Goal: Task Accomplishment & Management: Manage account settings

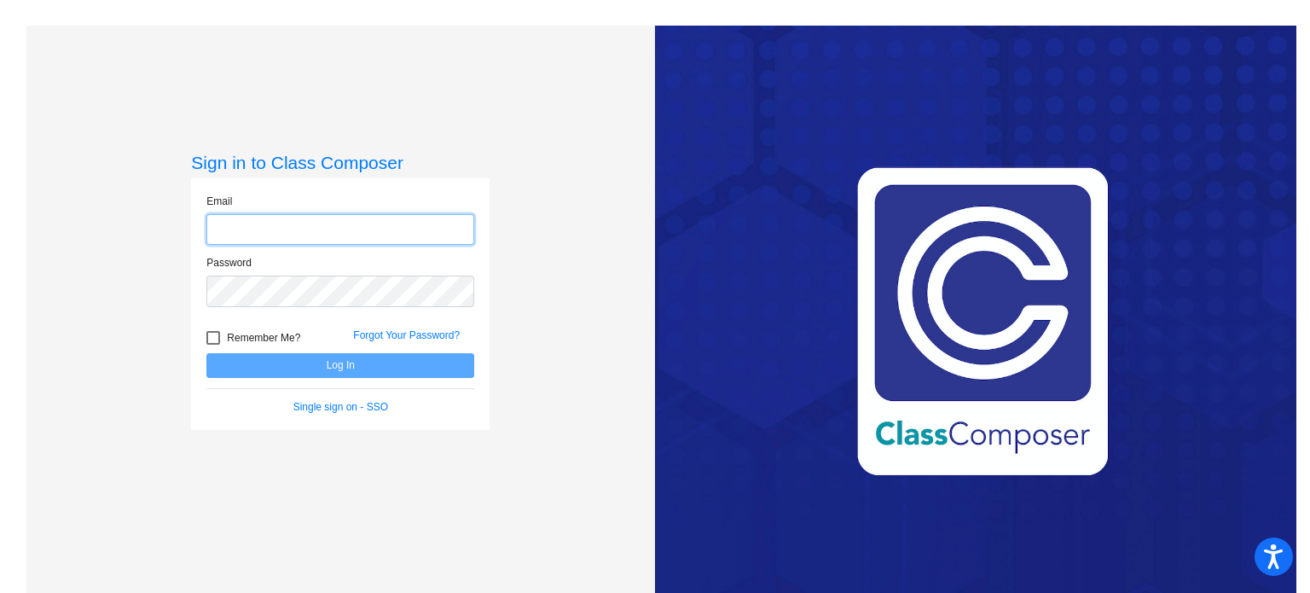
type input "[EMAIL_ADDRESS][DOMAIN_NAME]"
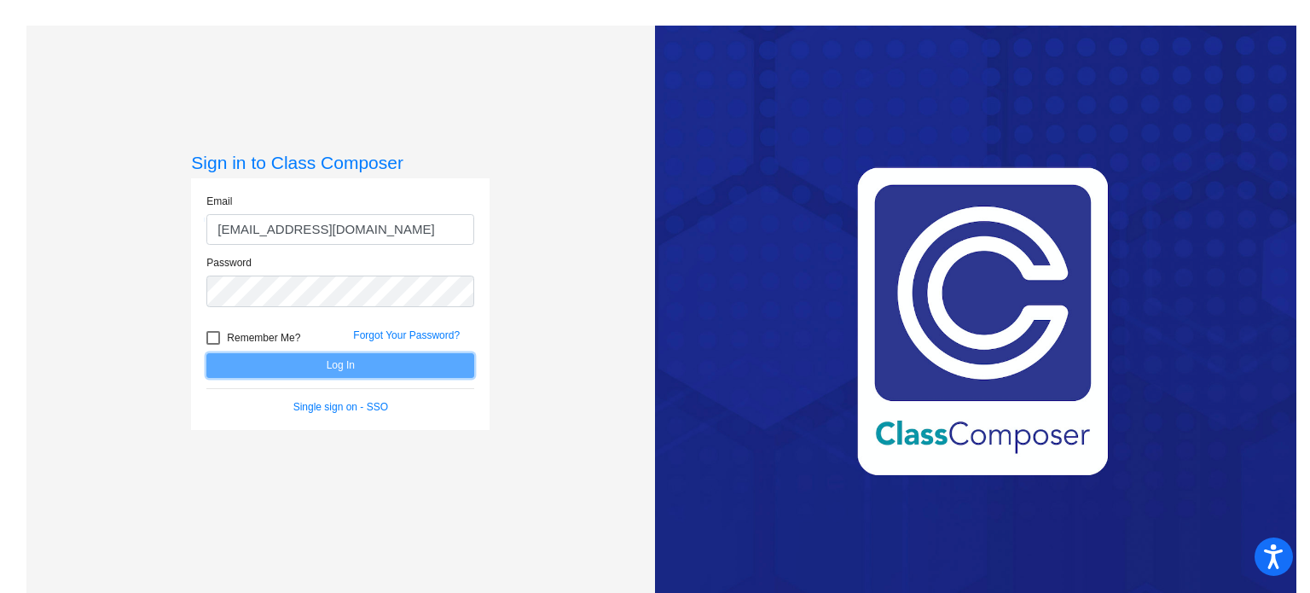
click at [440, 367] on button "Log In" at bounding box center [340, 365] width 268 height 25
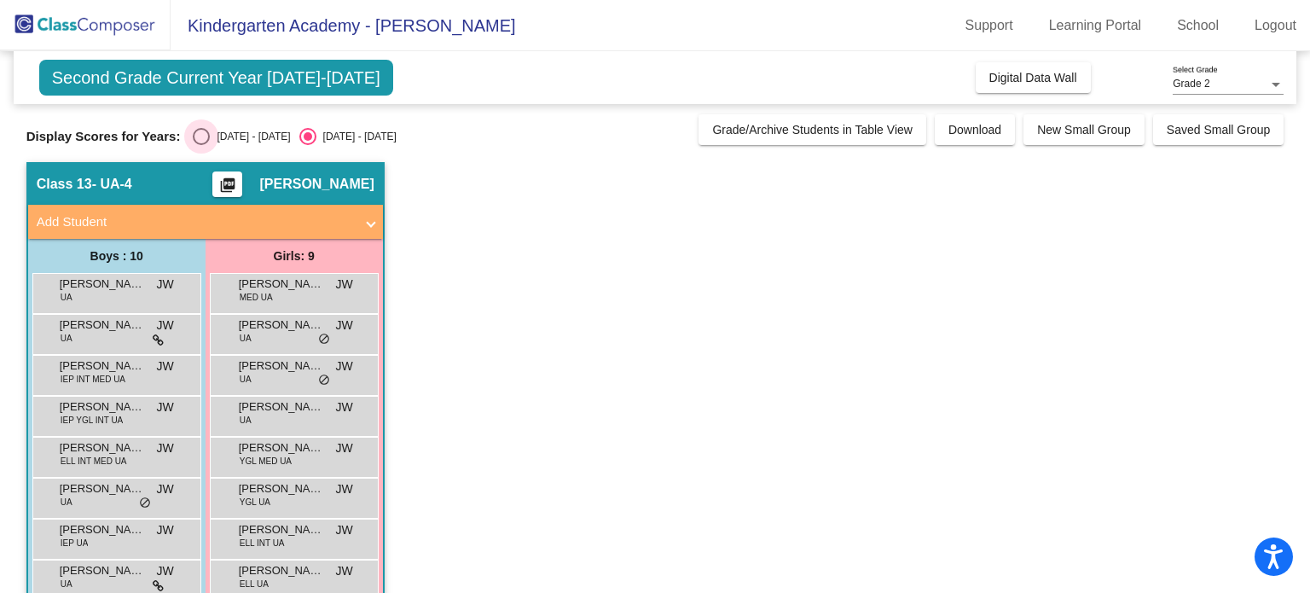
click at [204, 131] on div "Select an option" at bounding box center [201, 136] width 17 height 17
click at [201, 145] on input "[DATE] - [DATE]" at bounding box center [200, 145] width 1 height 1
radio input "true"
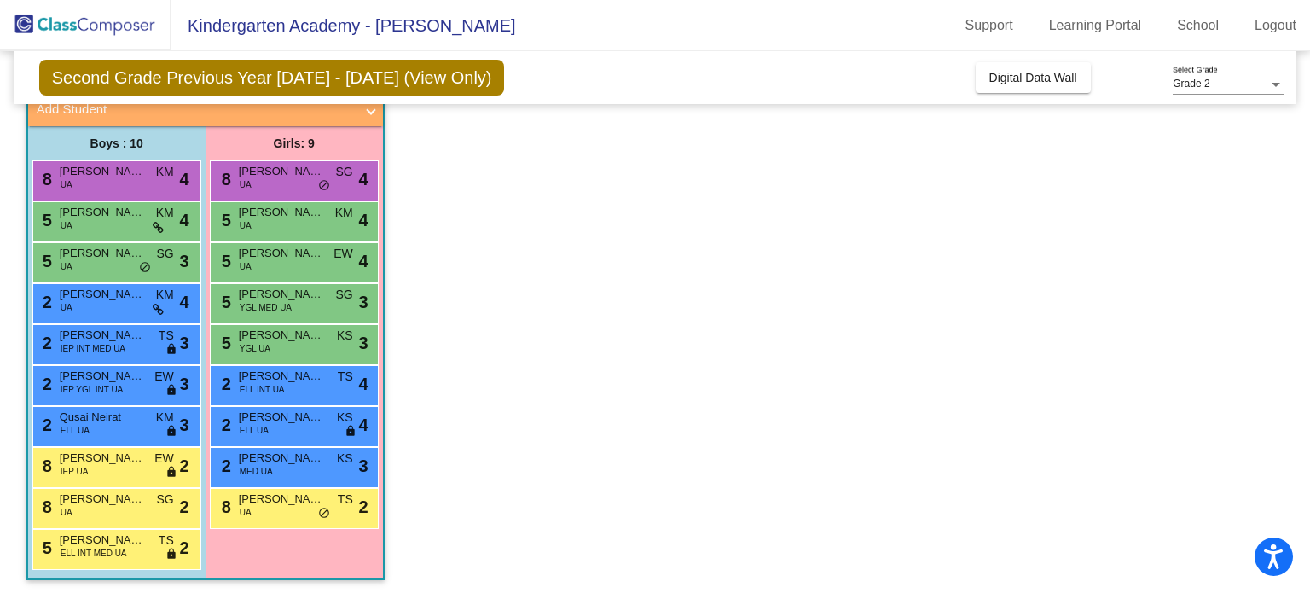
scroll to position [109, 0]
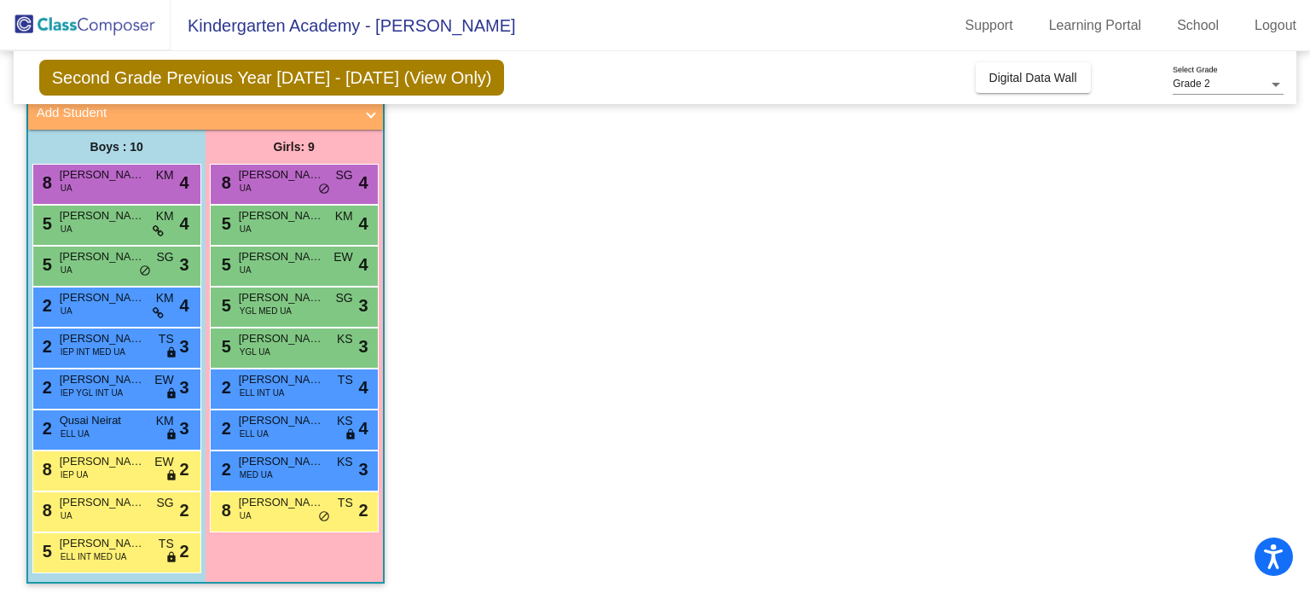
drag, startPoint x: 1300, startPoint y: 281, endPoint x: 1309, endPoint y: 279, distance: 8.7
click at [1309, 279] on mat-sidenav-content "Grade 2 Select Grade Second Grade Previous Year [DATE] - [DATE] (View Only) Add…" at bounding box center [655, 322] width 1310 height 542
click at [324, 186] on span "do_not_disturb_alt" at bounding box center [324, 190] width 12 height 14
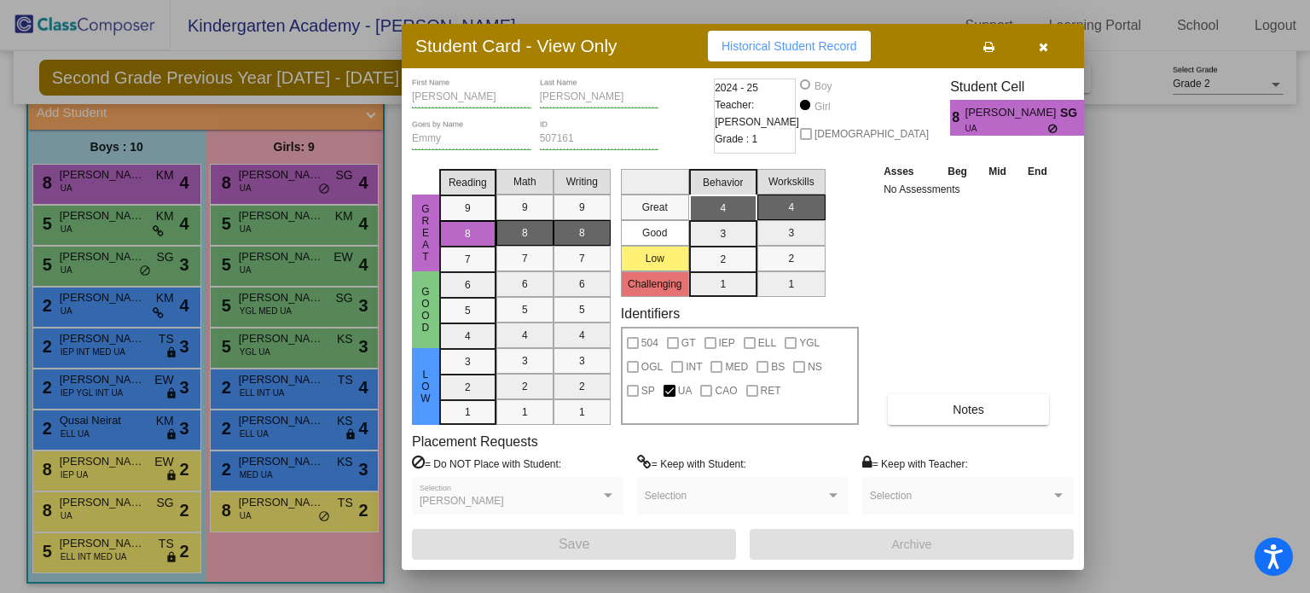
click at [1042, 49] on icon "button" at bounding box center [1043, 47] width 9 height 12
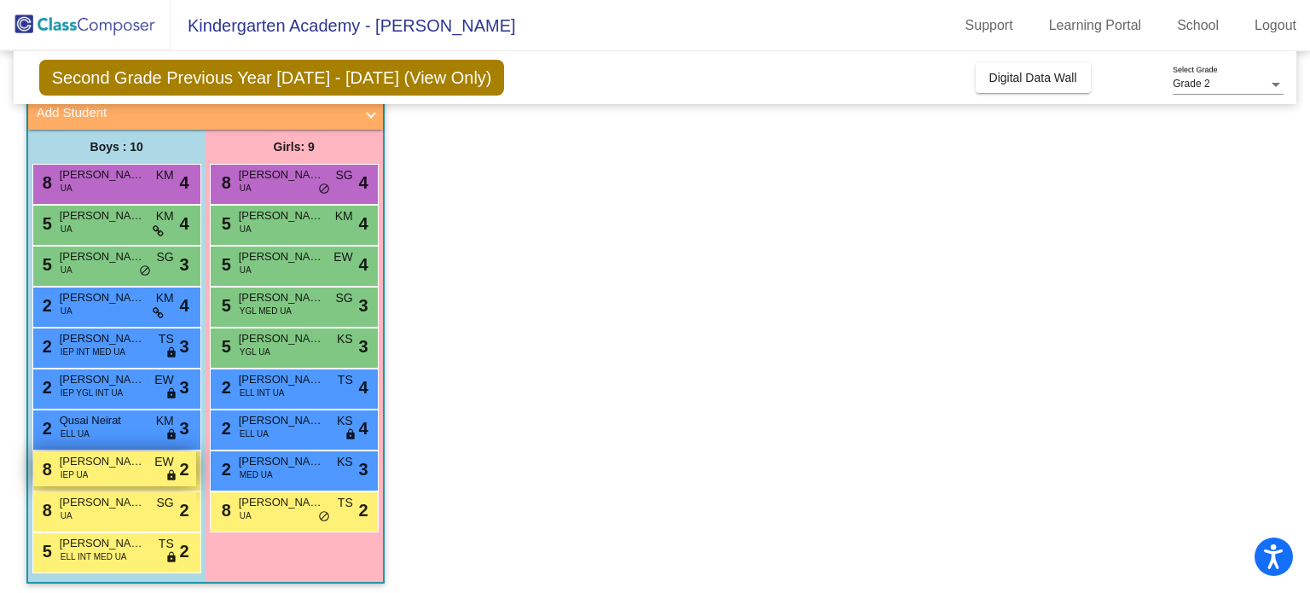
click at [123, 462] on span "[PERSON_NAME]" at bounding box center [102, 461] width 85 height 17
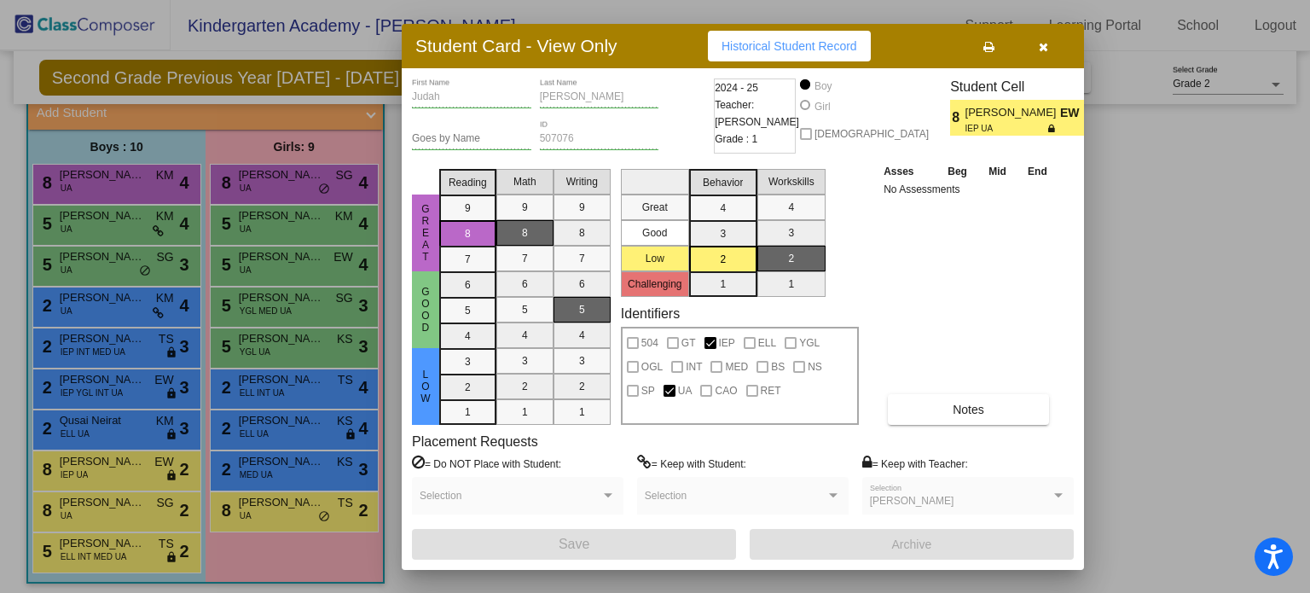
click at [1041, 44] on icon "button" at bounding box center [1043, 47] width 9 height 12
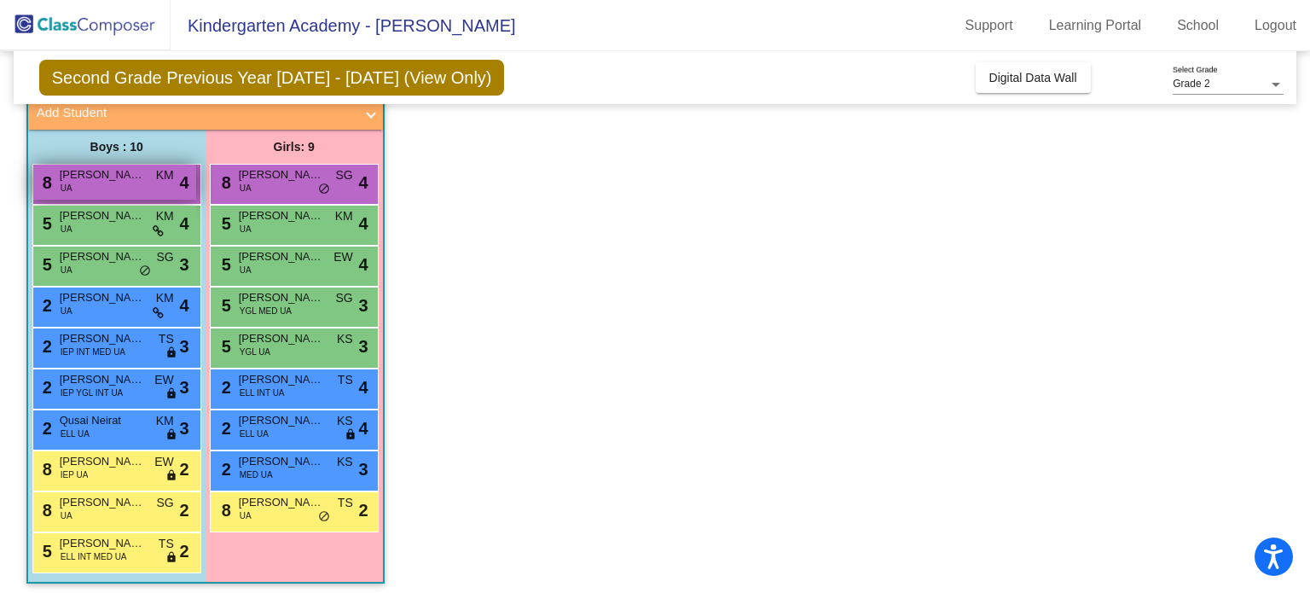
click at [114, 175] on span "[PERSON_NAME]" at bounding box center [102, 174] width 85 height 17
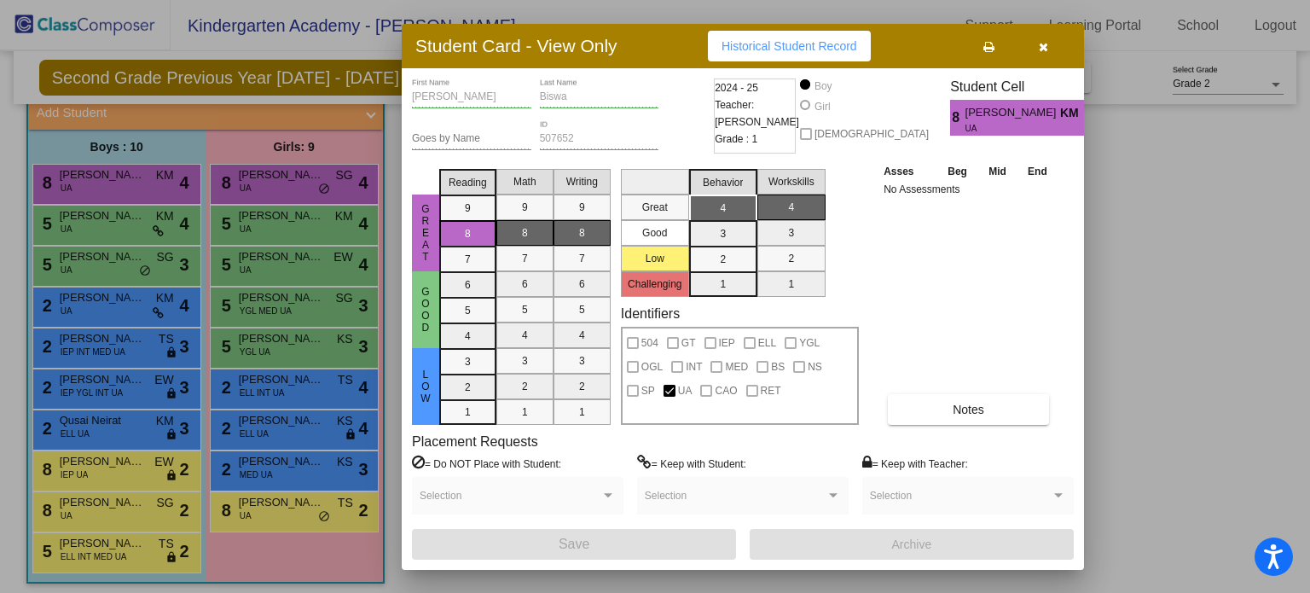
click at [1043, 44] on icon "button" at bounding box center [1043, 47] width 9 height 12
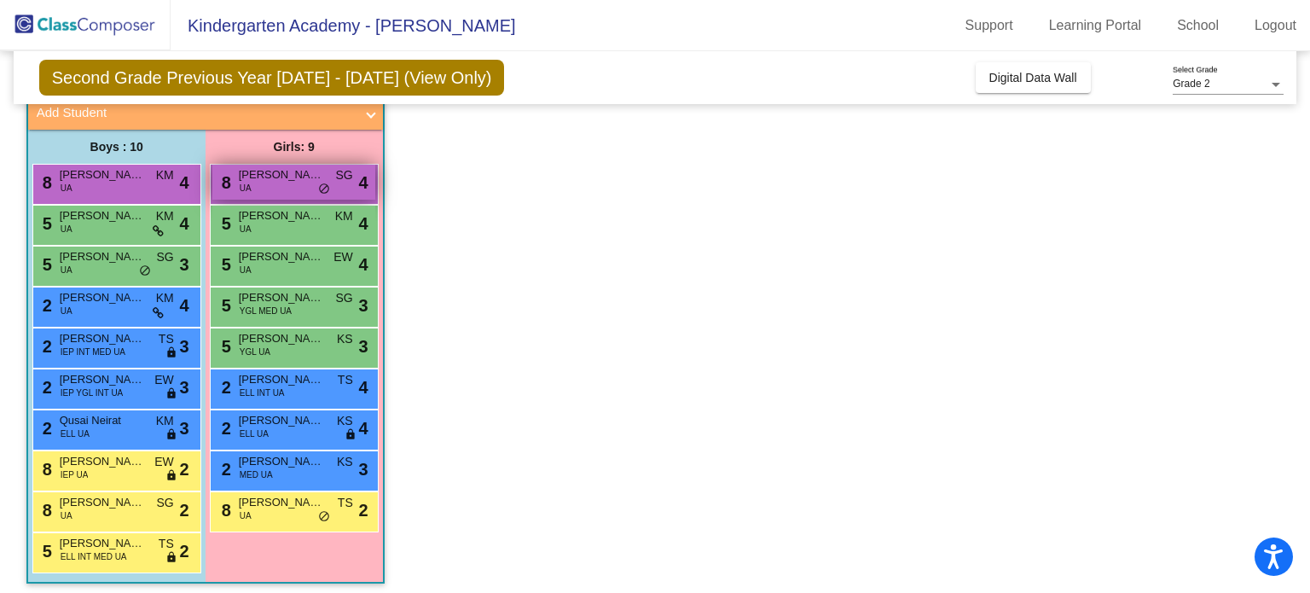
click at [271, 187] on div "8 [PERSON_NAME] UA SG lock do_not_disturb_alt 4" at bounding box center [293, 182] width 163 height 35
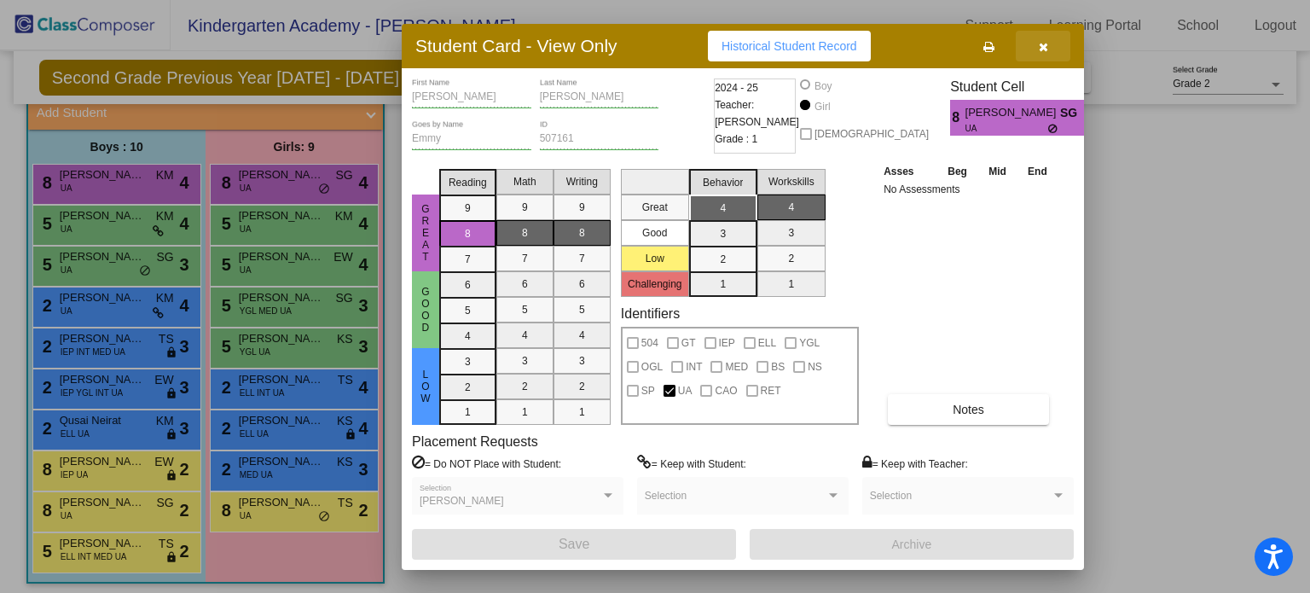
click at [1040, 47] on icon "button" at bounding box center [1043, 47] width 9 height 12
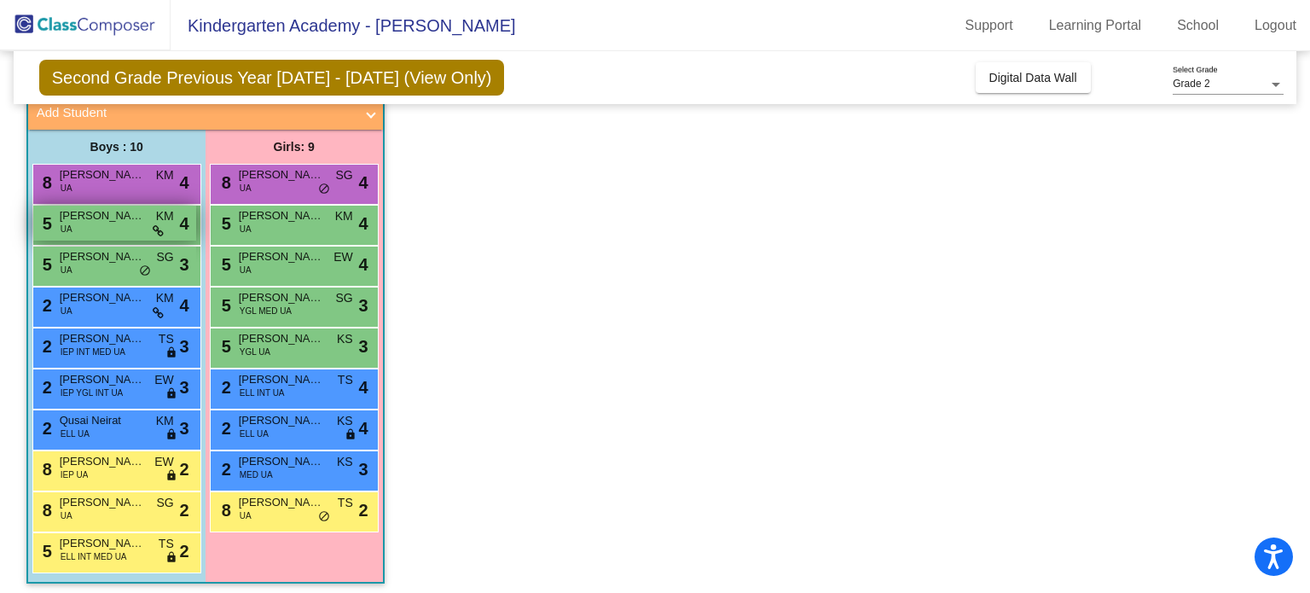
click at [101, 231] on div "5 [PERSON_NAME] UA KM lock do_not_disturb_alt 4" at bounding box center [114, 223] width 163 height 35
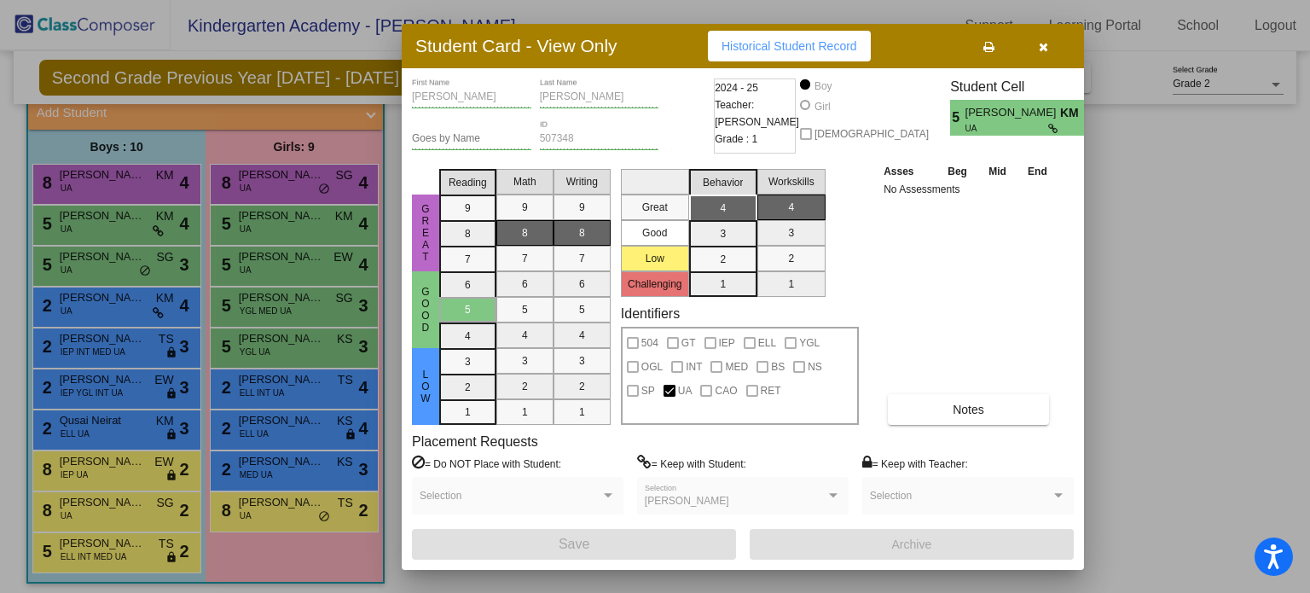
click at [1049, 47] on button "button" at bounding box center [1043, 46] width 55 height 31
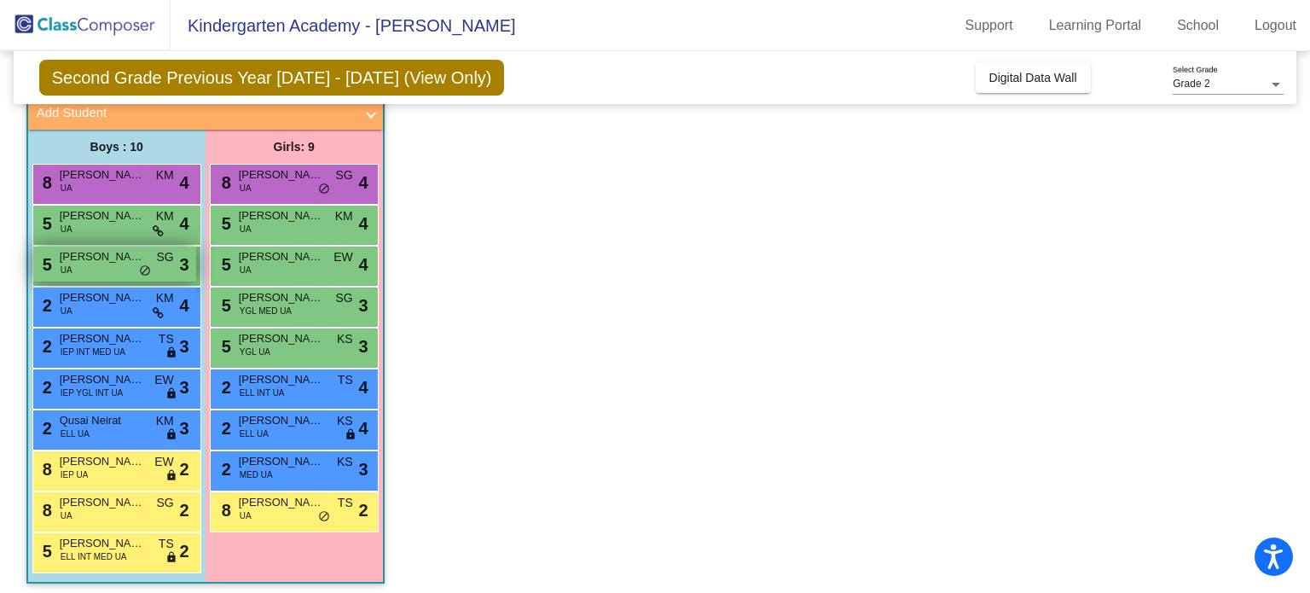
click at [111, 265] on div "5 [PERSON_NAME] UA SG lock do_not_disturb_alt 3" at bounding box center [114, 264] width 163 height 35
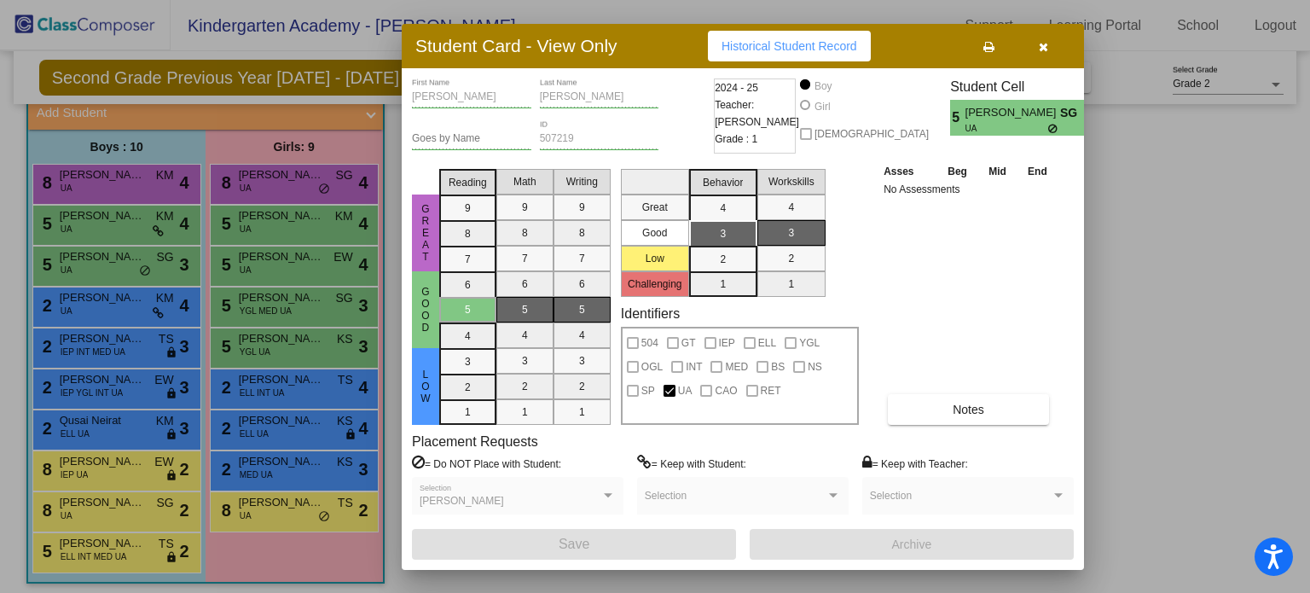
click at [1051, 51] on button "button" at bounding box center [1043, 46] width 55 height 31
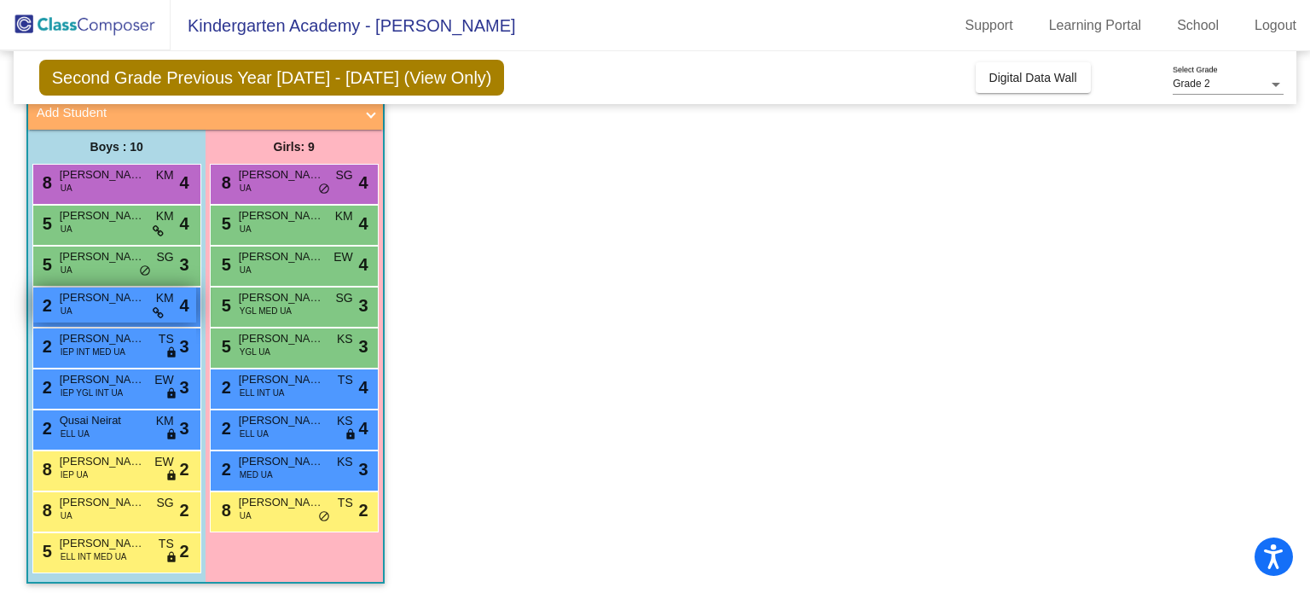
click at [90, 312] on div "2 [PERSON_NAME] UA KM lock do_not_disturb_alt 4" at bounding box center [114, 305] width 163 height 35
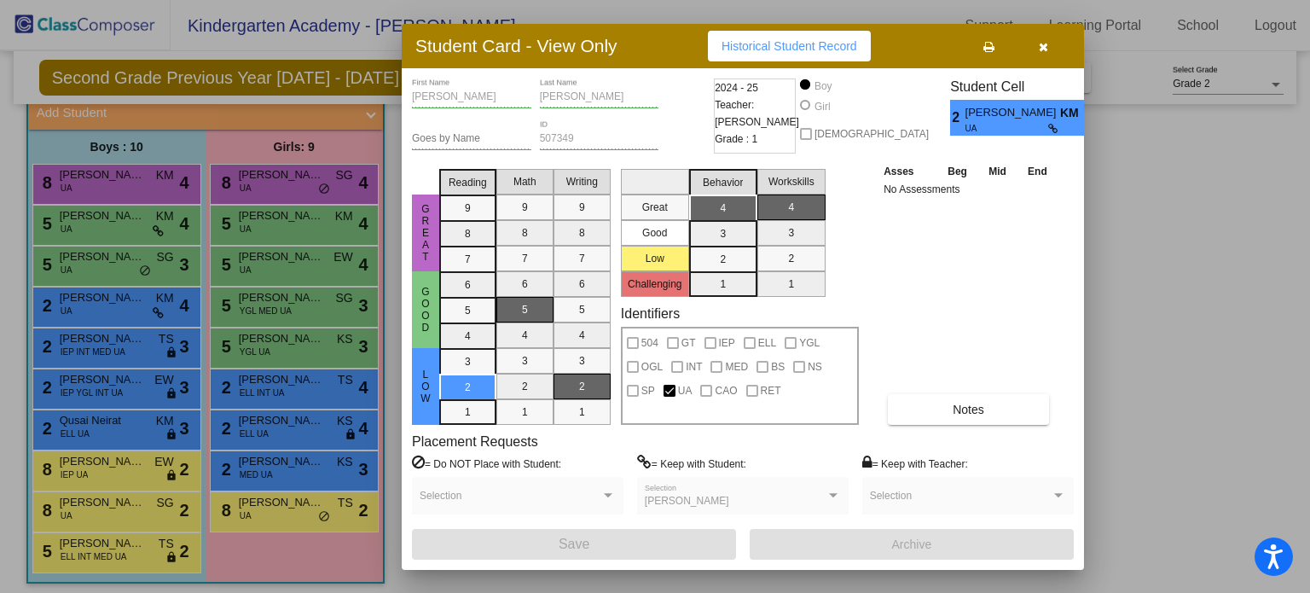
click at [1039, 49] on icon "button" at bounding box center [1043, 47] width 9 height 12
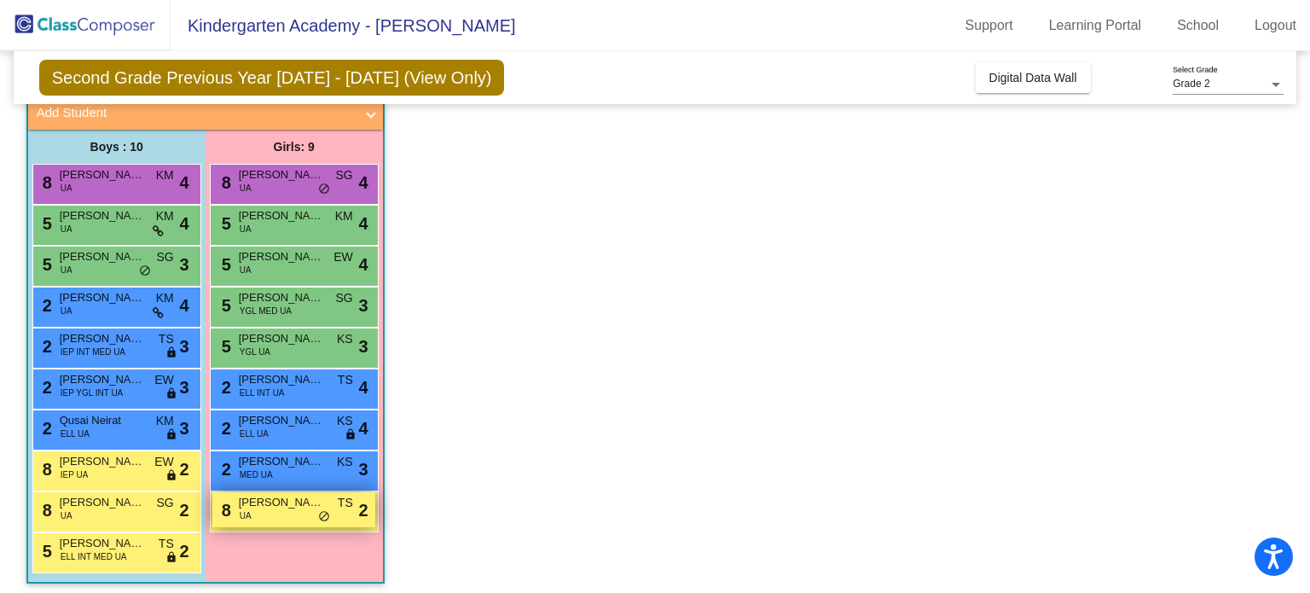
click at [292, 518] on div "8 [PERSON_NAME] UA TS lock do_not_disturb_alt 2" at bounding box center [293, 509] width 163 height 35
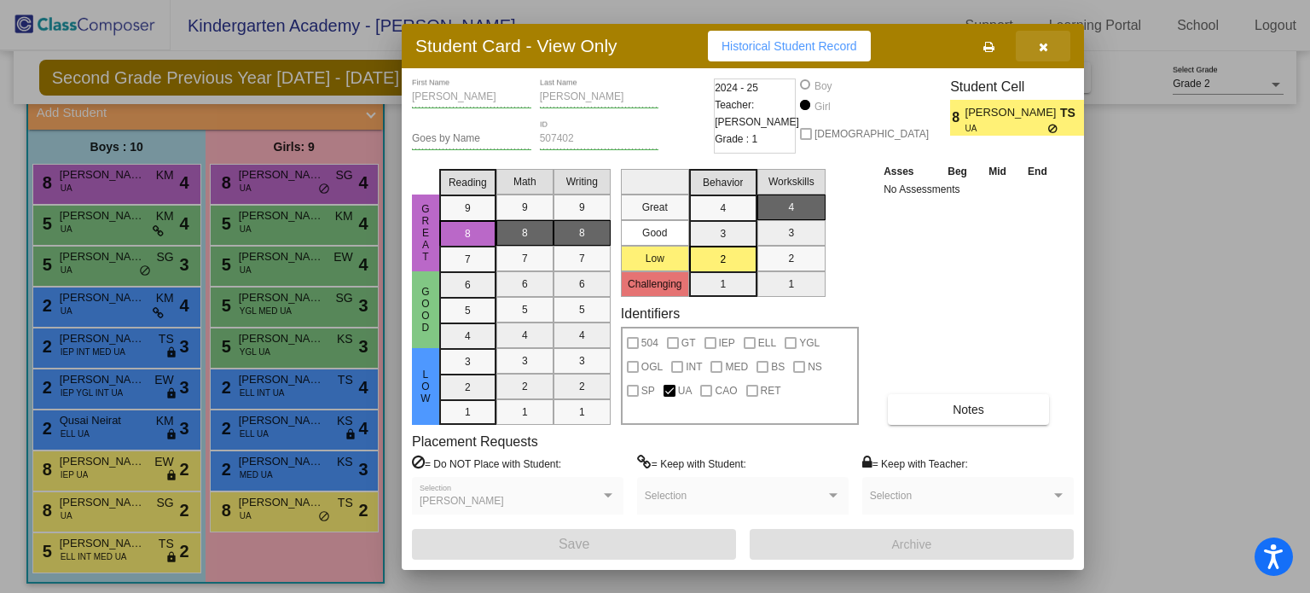
click at [1043, 49] on icon "button" at bounding box center [1043, 47] width 9 height 12
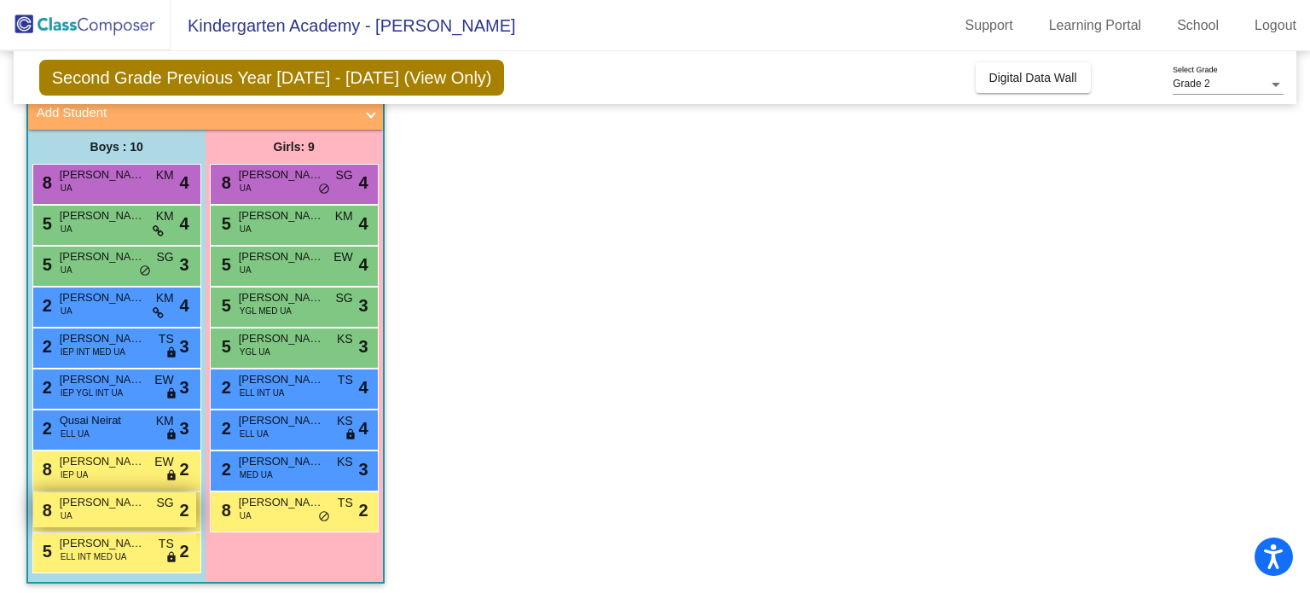
click at [109, 505] on span "[PERSON_NAME]" at bounding box center [102, 502] width 85 height 17
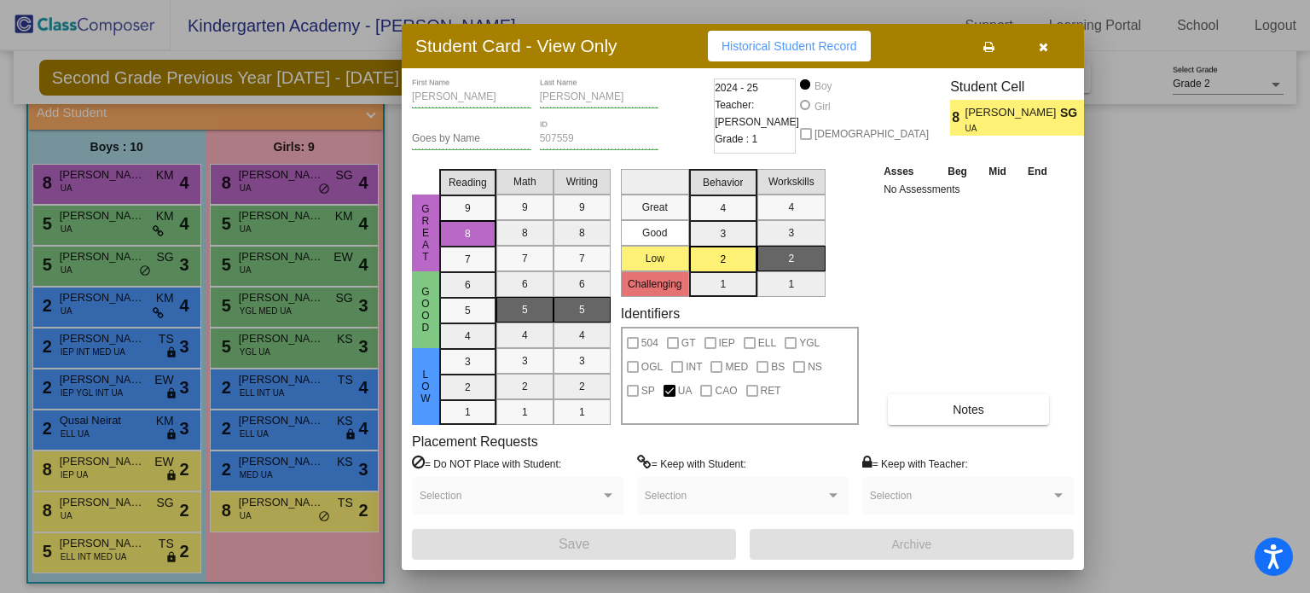
click at [1037, 49] on button "button" at bounding box center [1043, 46] width 55 height 31
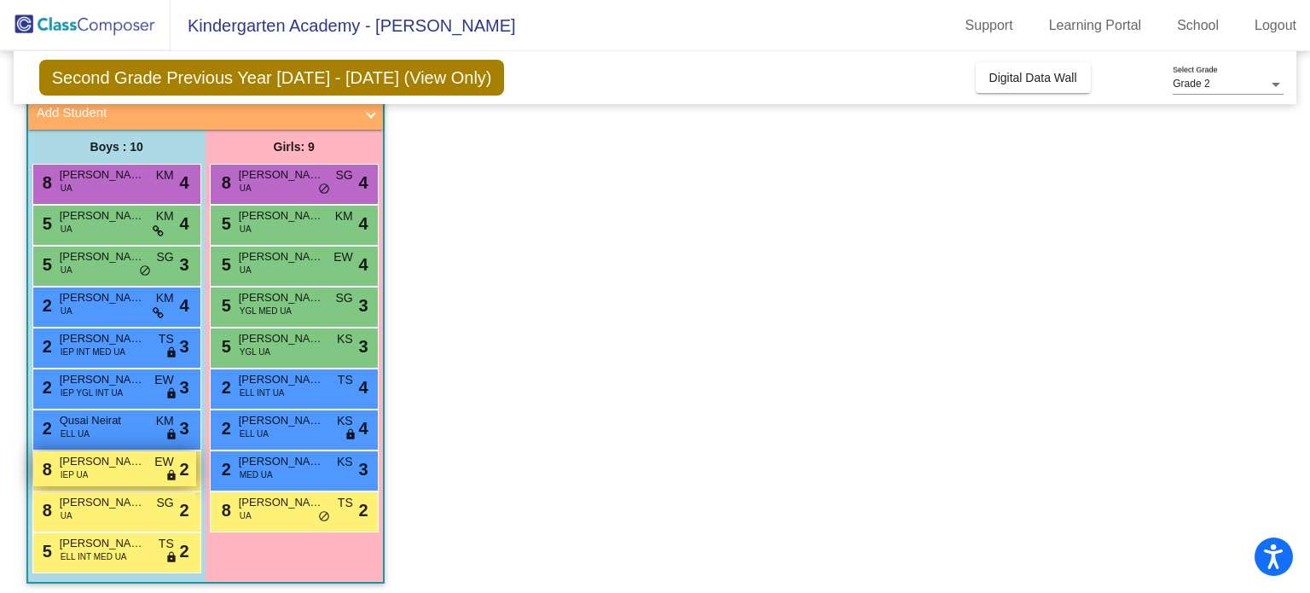
click at [93, 473] on div "8 [PERSON_NAME] IEP UA EW lock do_not_disturb_alt 2" at bounding box center [114, 468] width 163 height 35
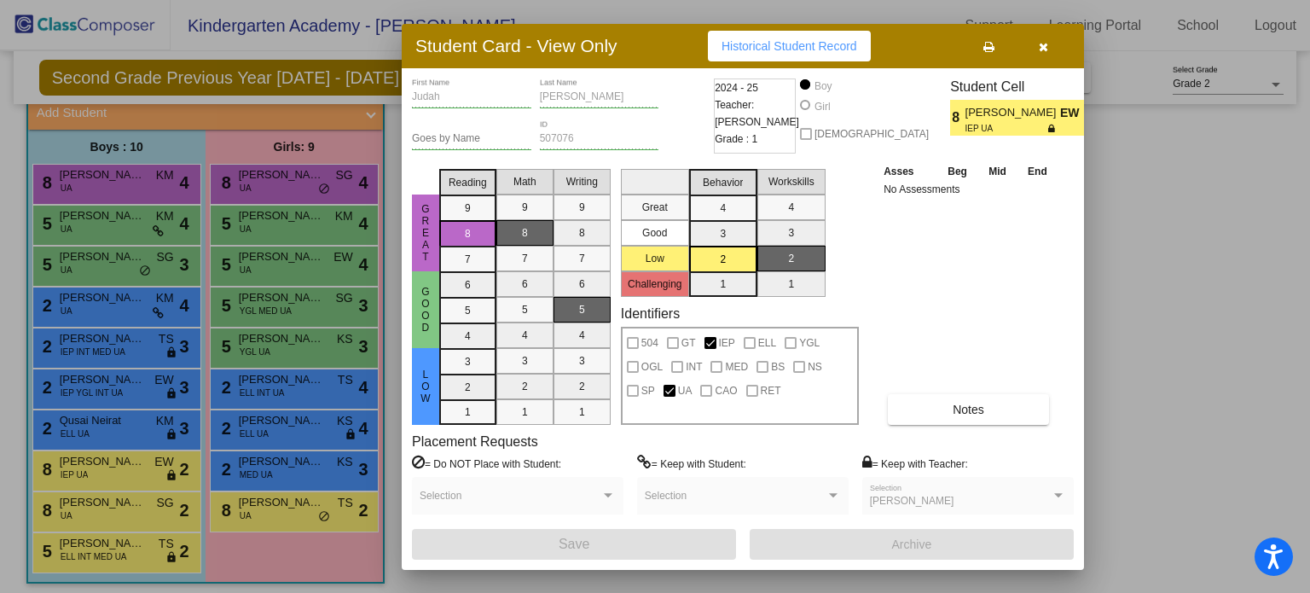
click at [1051, 42] on button "button" at bounding box center [1043, 46] width 55 height 31
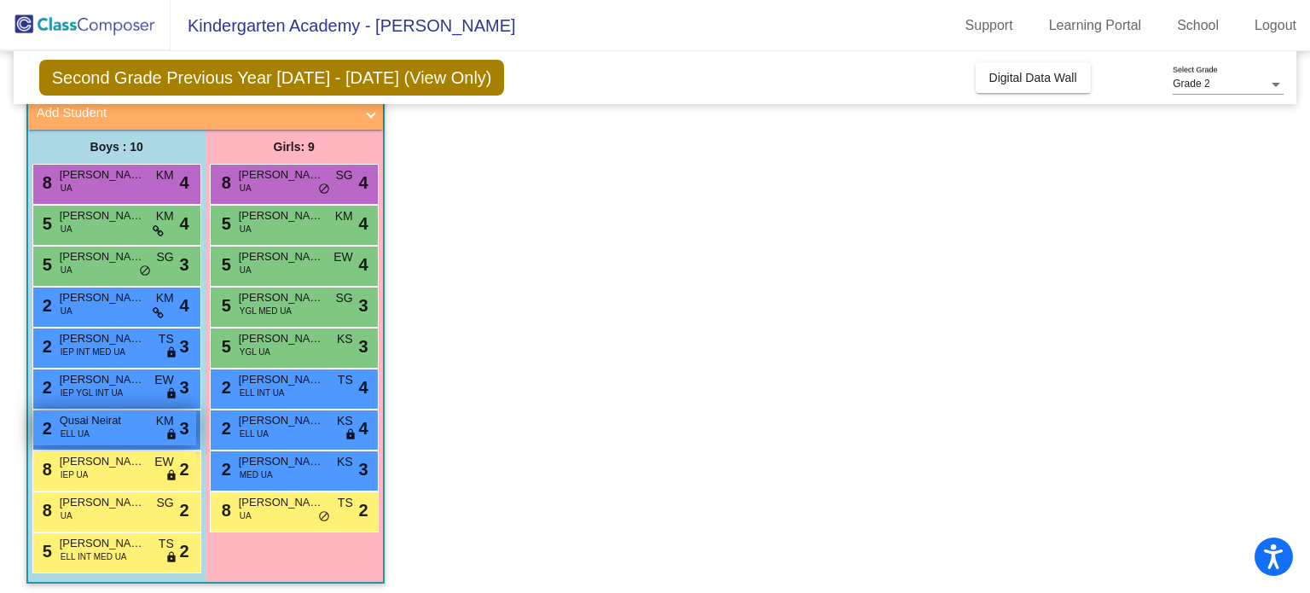
click at [102, 433] on div "2 Qusai Neirat ELL UA KM lock do_not_disturb_alt 3" at bounding box center [114, 427] width 163 height 35
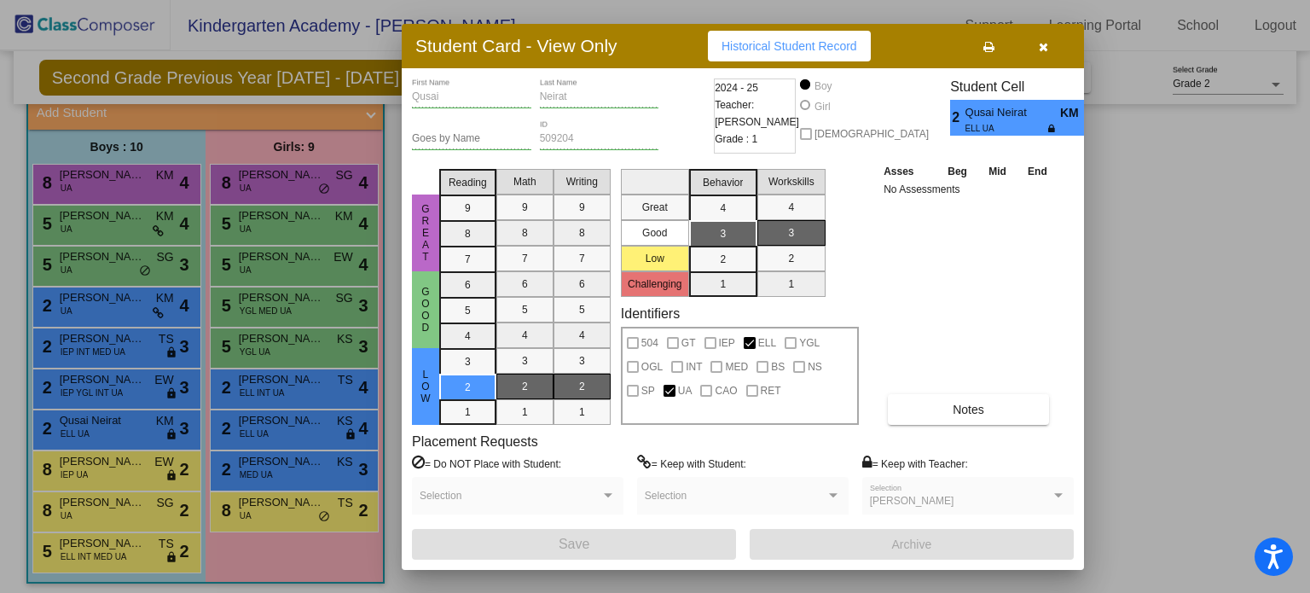
click at [1042, 41] on icon "button" at bounding box center [1043, 47] width 9 height 12
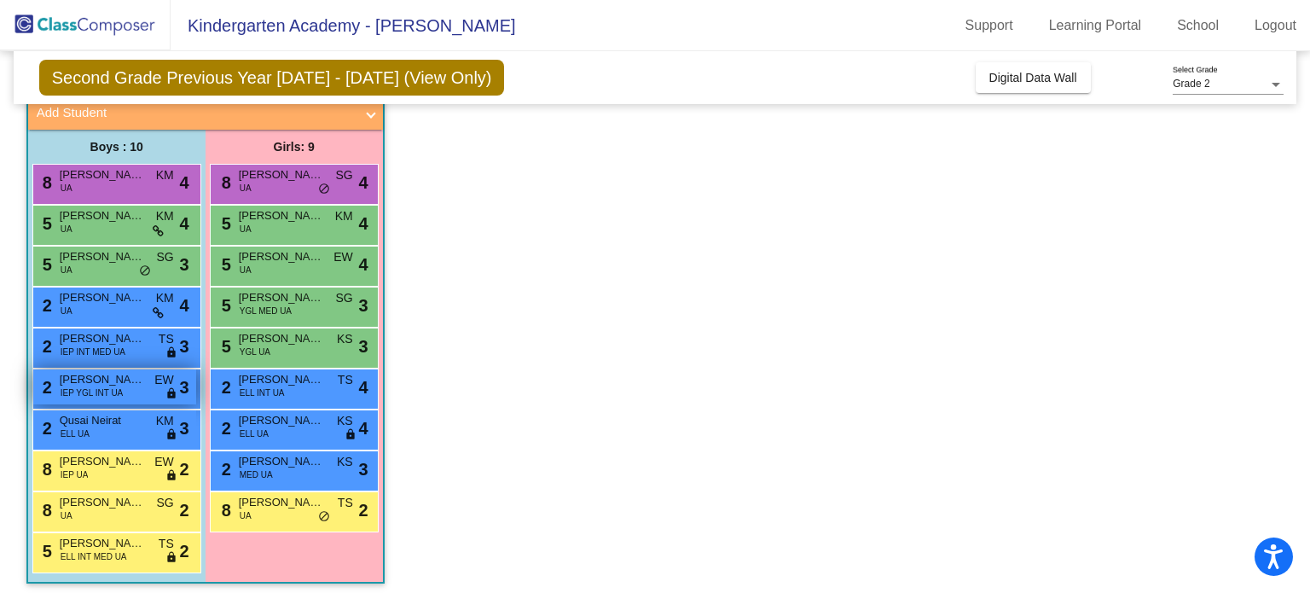
click at [113, 386] on span "IEP YGL INT UA" at bounding box center [92, 392] width 63 height 13
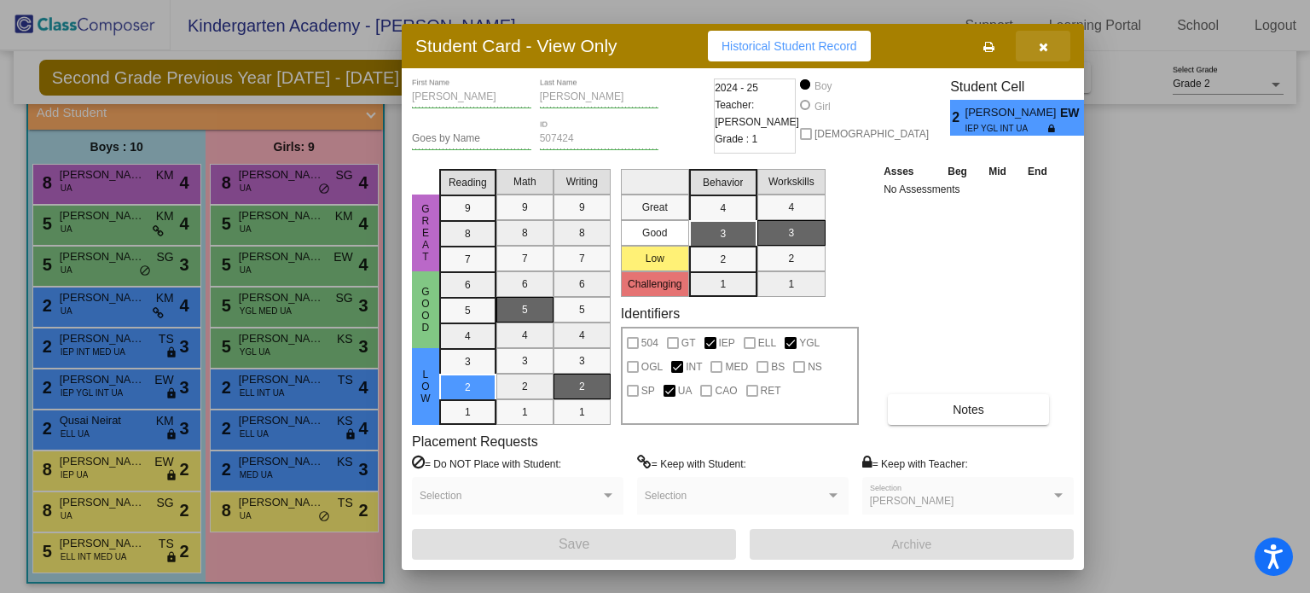
click at [1045, 52] on icon "button" at bounding box center [1043, 47] width 9 height 12
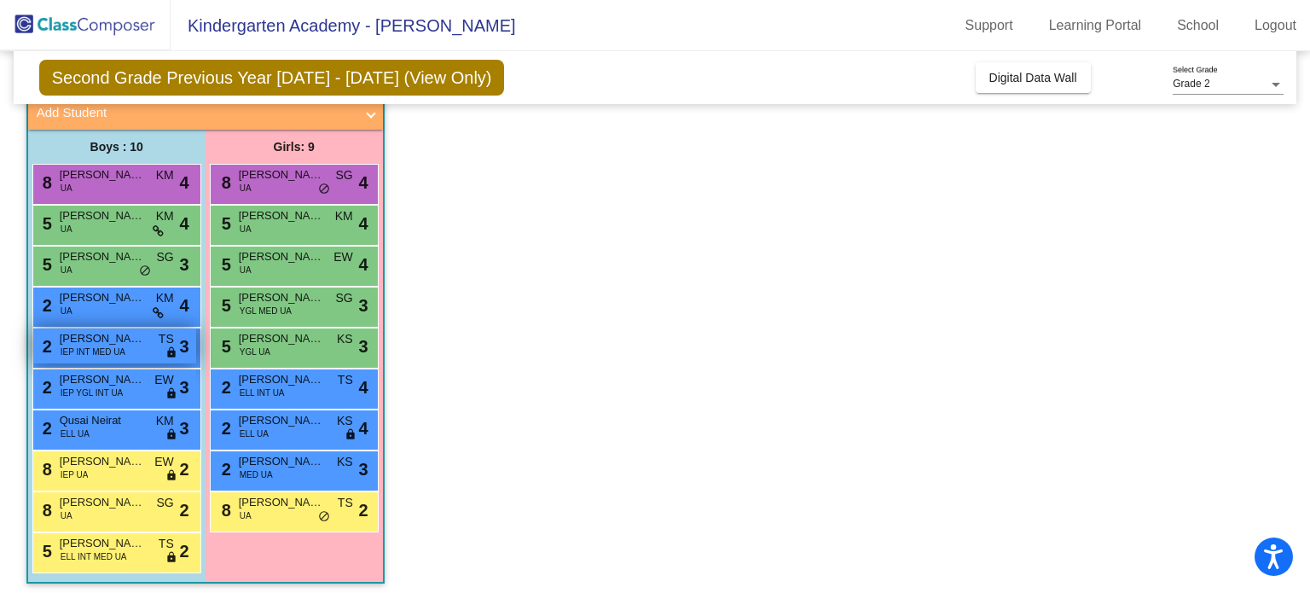
click at [96, 341] on span "[PERSON_NAME]" at bounding box center [102, 338] width 85 height 17
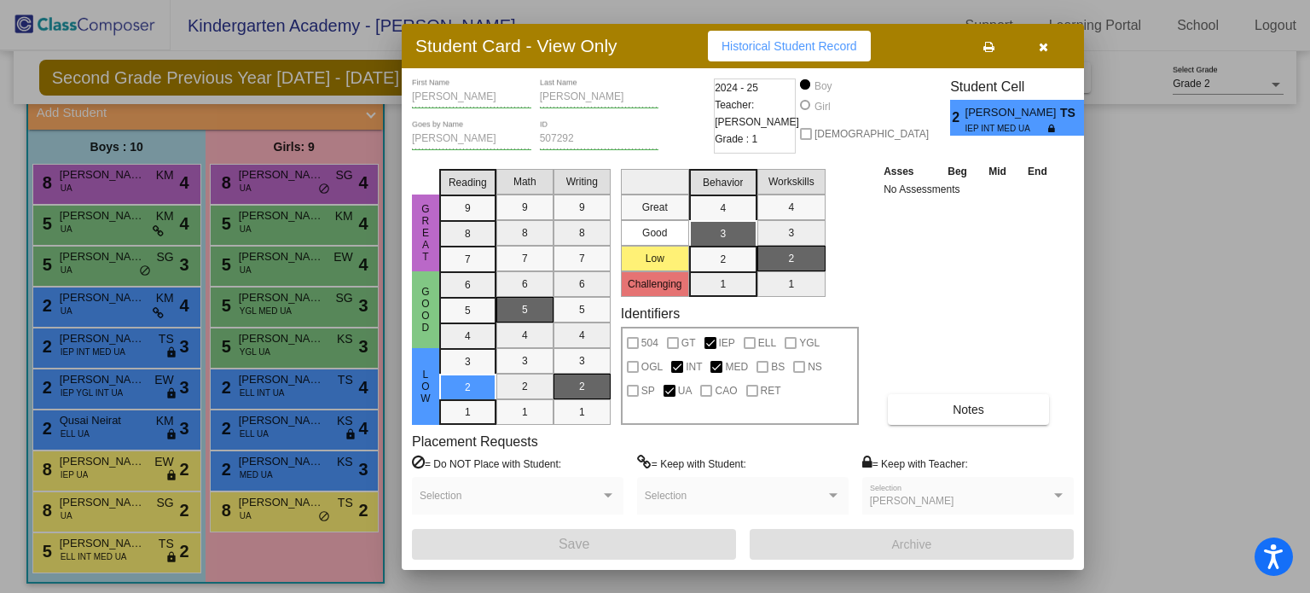
click at [1041, 44] on icon "button" at bounding box center [1043, 47] width 9 height 12
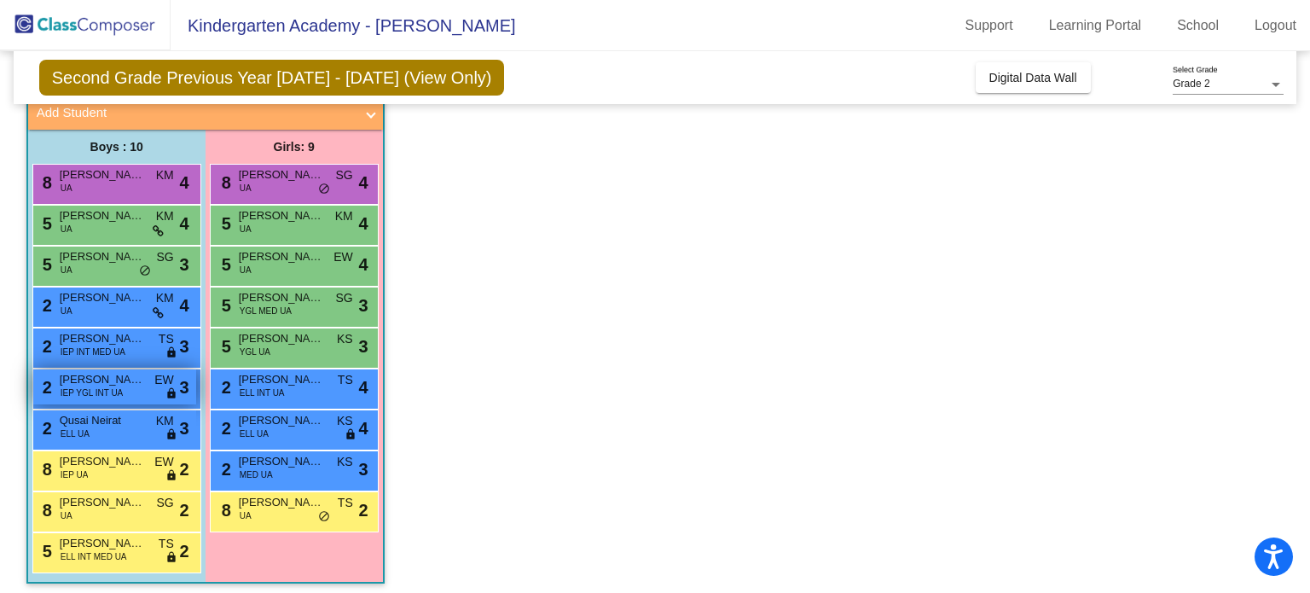
click at [90, 393] on span "IEP YGL INT UA" at bounding box center [92, 392] width 63 height 13
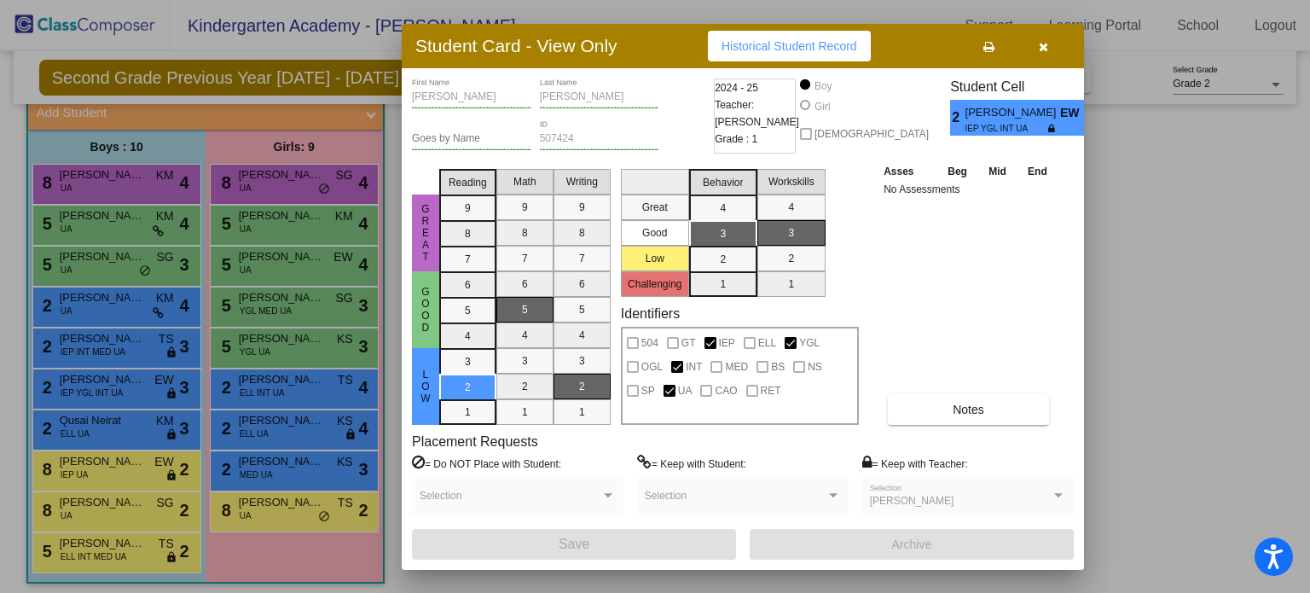
click at [113, 311] on div at bounding box center [655, 296] width 1310 height 593
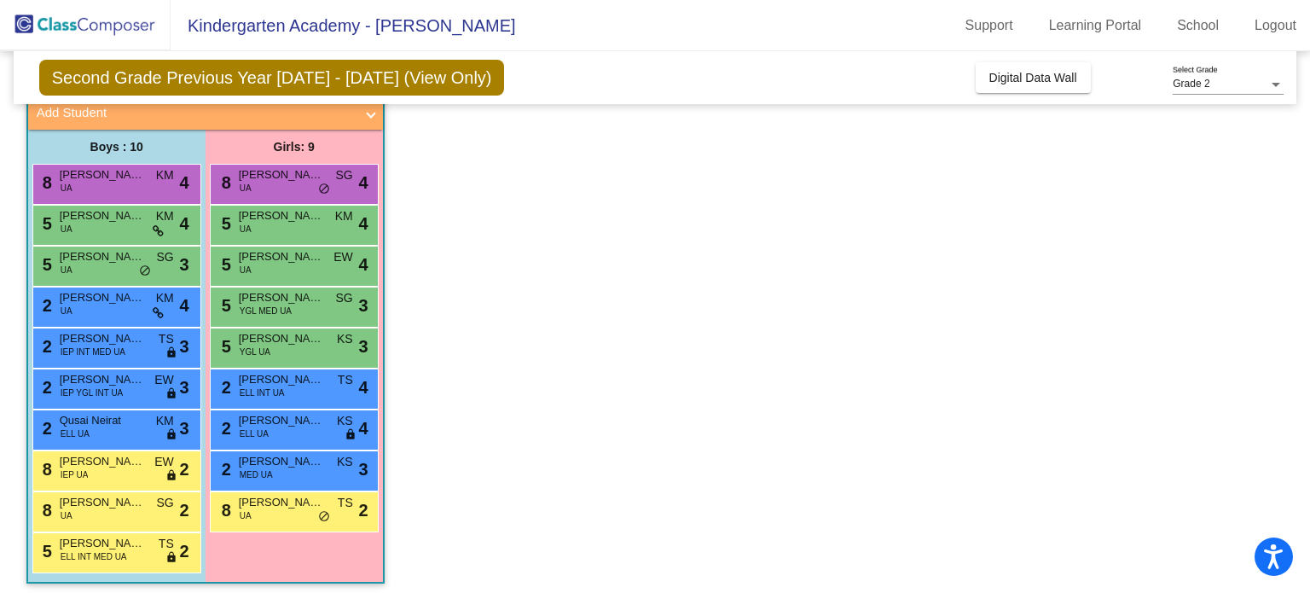
click at [113, 311] on div "2 [PERSON_NAME] UA KM lock do_not_disturb_alt 4" at bounding box center [114, 305] width 163 height 35
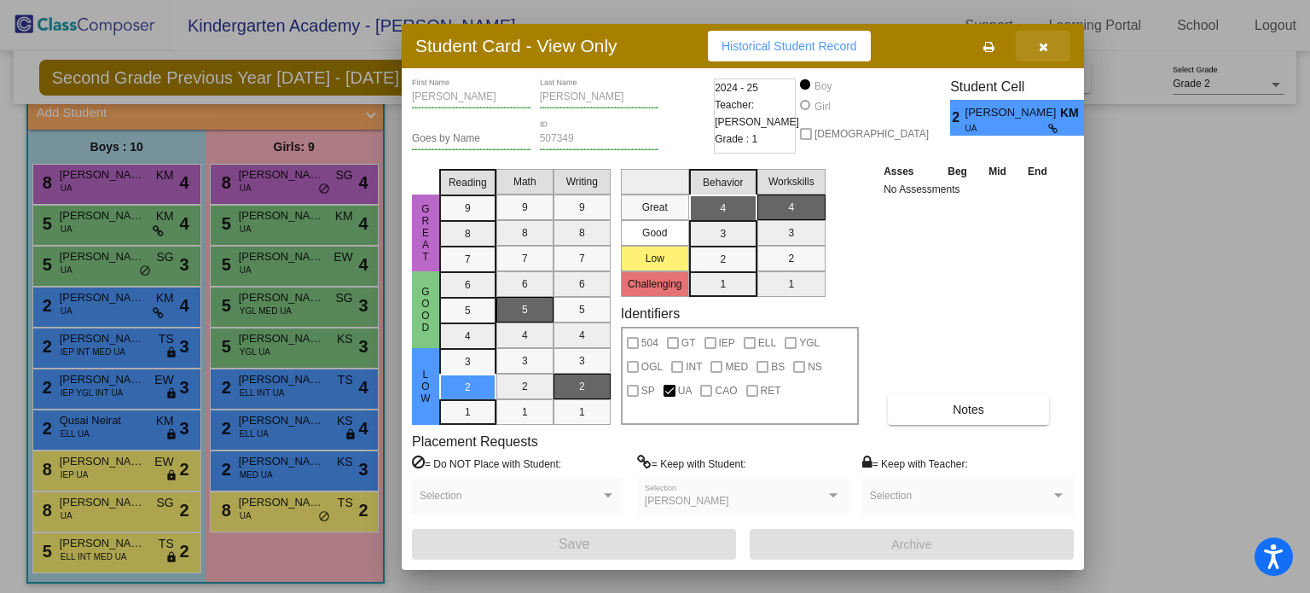
click at [1048, 46] on icon "button" at bounding box center [1043, 47] width 9 height 12
